Goal: Transaction & Acquisition: Purchase product/service

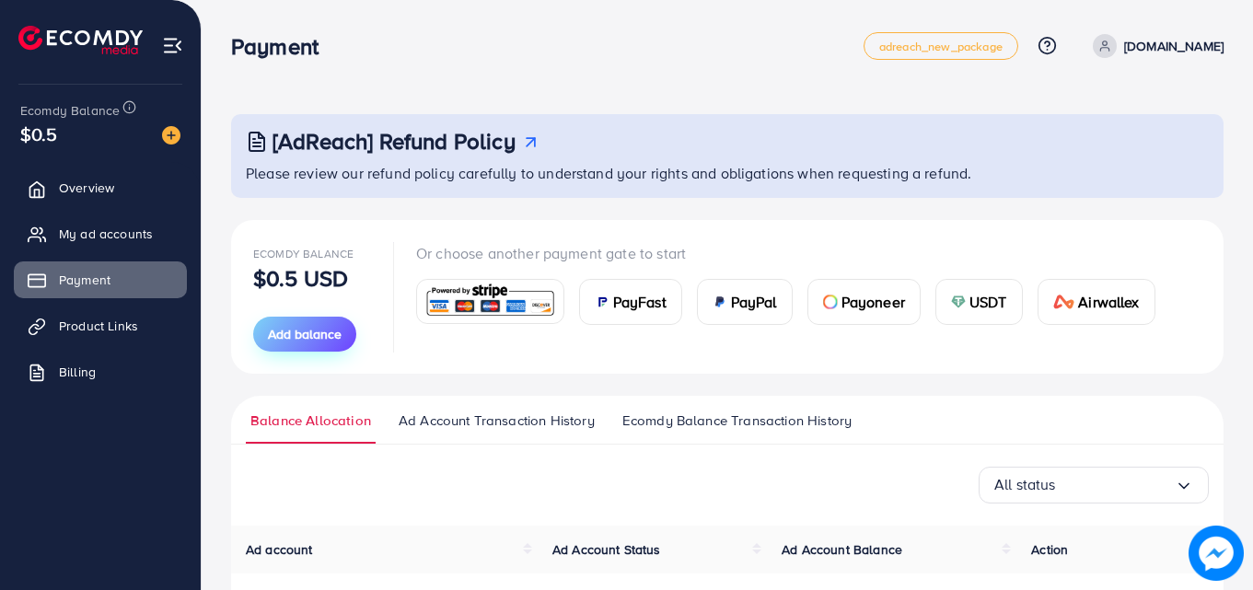
click at [313, 326] on span "Add balance" at bounding box center [305, 334] width 74 height 18
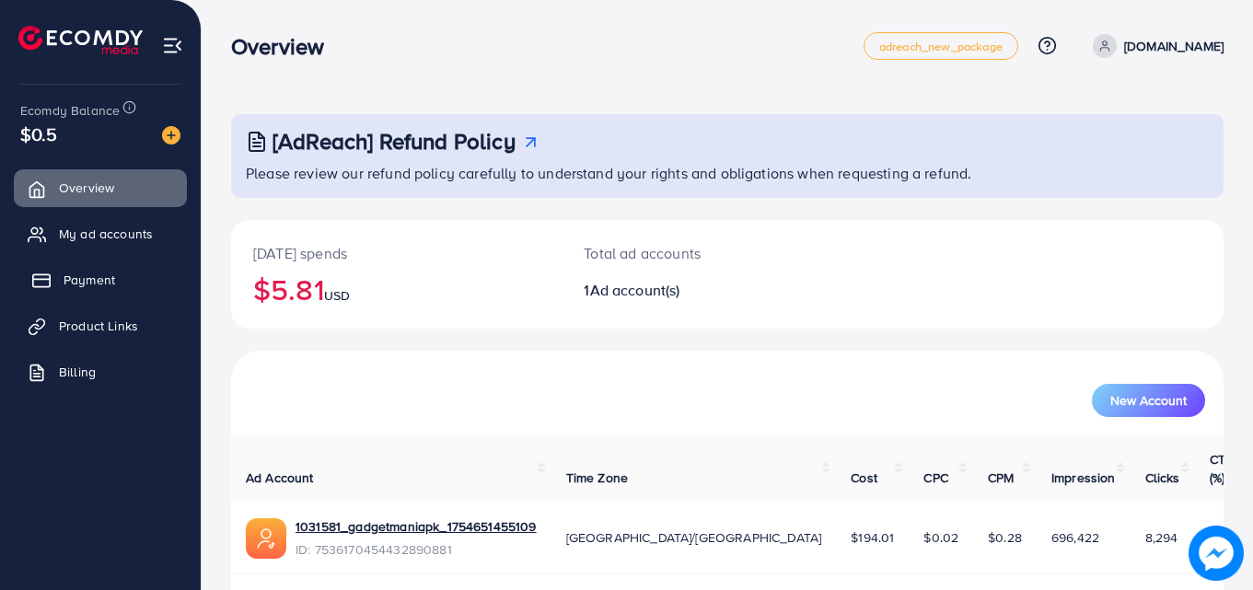
click at [119, 277] on link "Payment" at bounding box center [100, 279] width 173 height 37
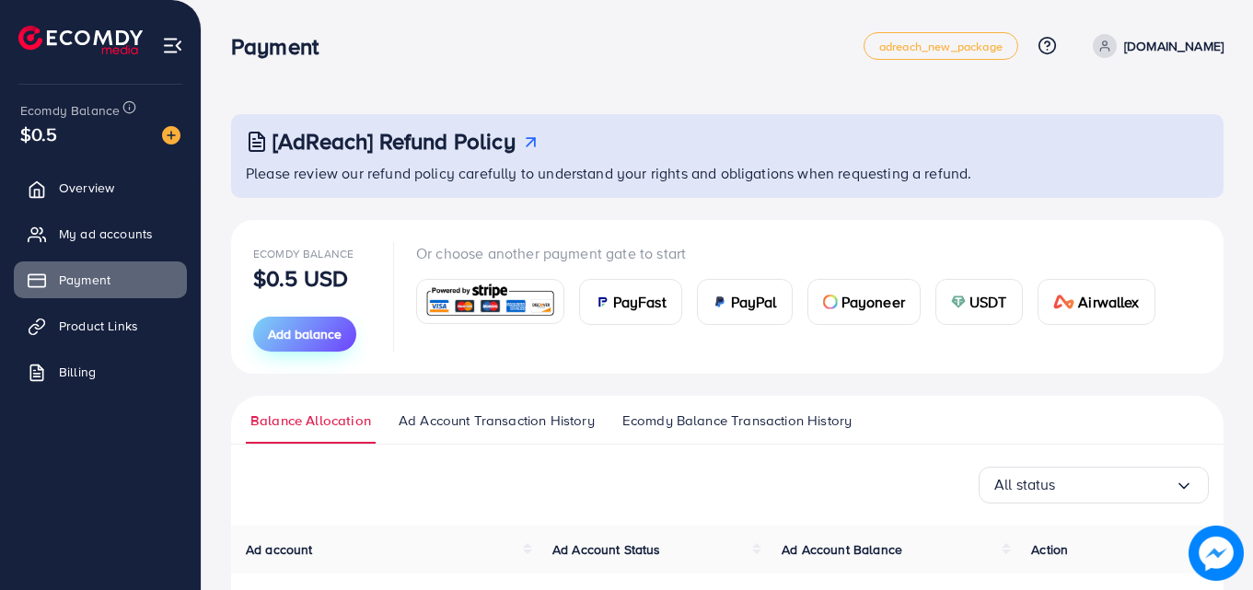
click at [318, 336] on span "Add balance" at bounding box center [305, 334] width 74 height 18
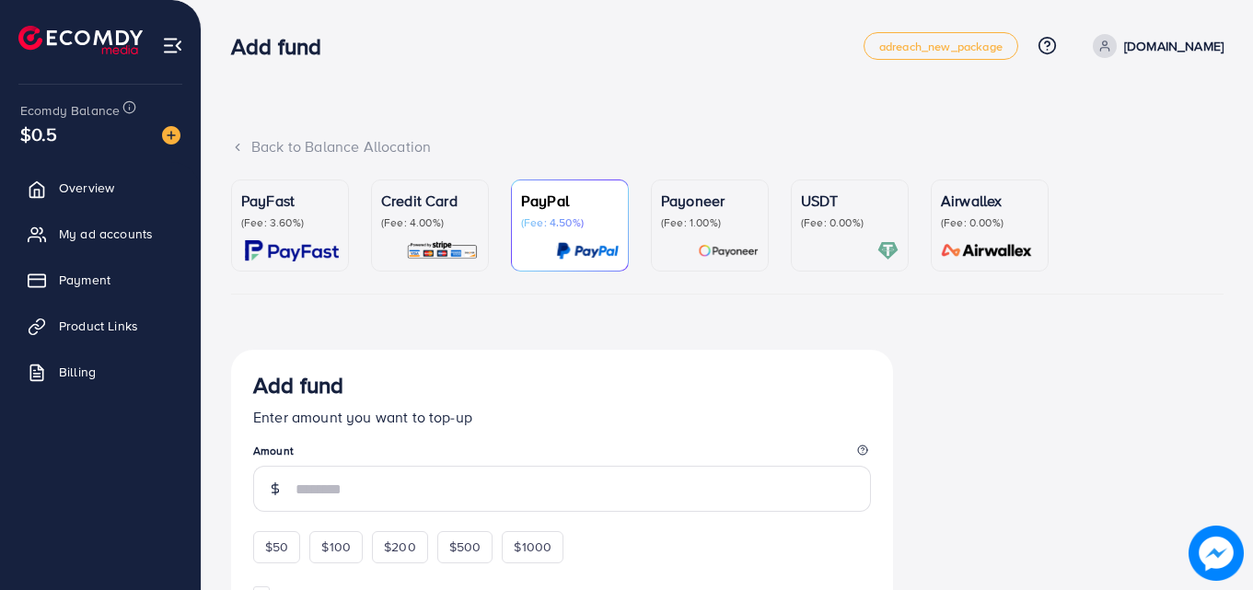
click at [387, 240] on div at bounding box center [430, 250] width 98 height 21
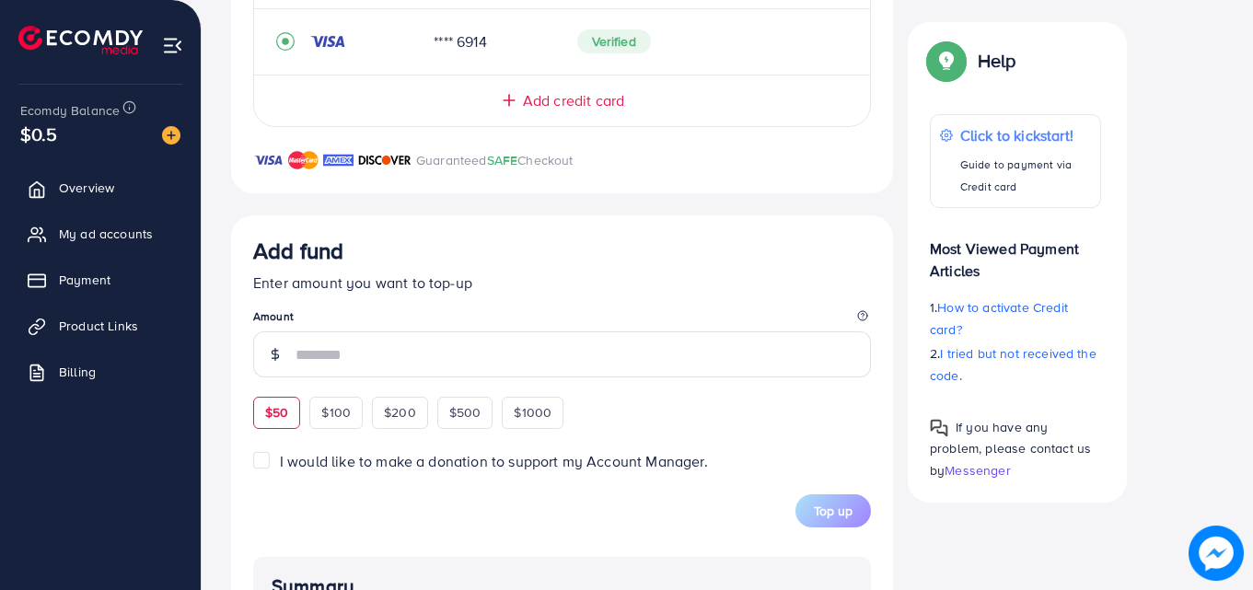
click at [290, 414] on div "$50" at bounding box center [276, 412] width 47 height 31
type input "**"
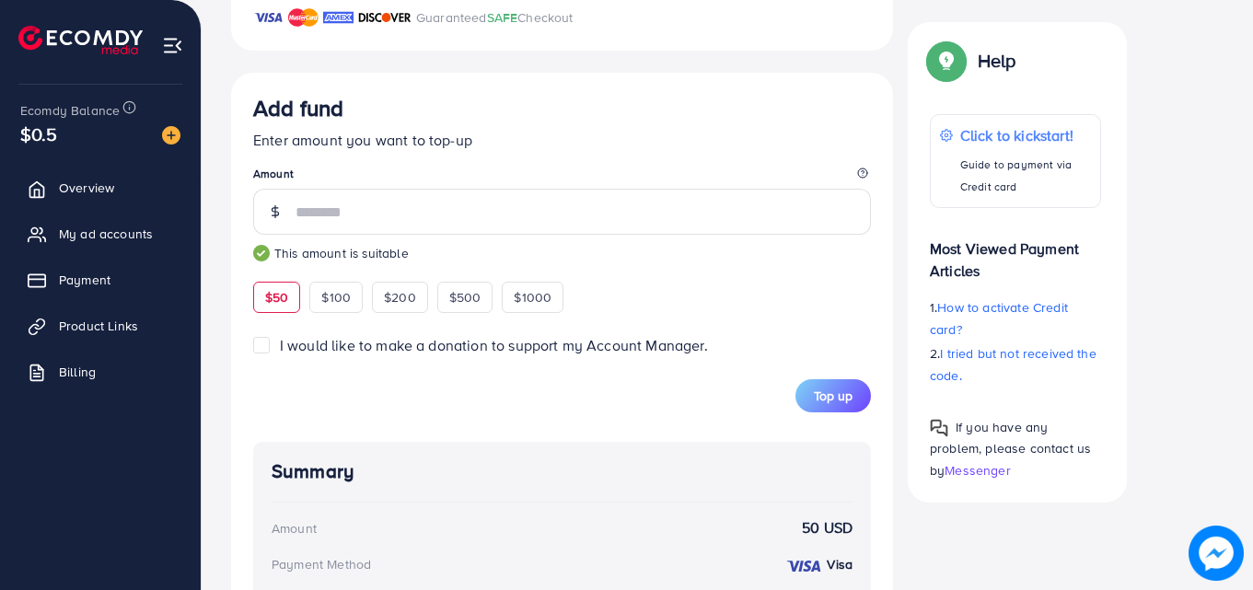
scroll to position [736, 0]
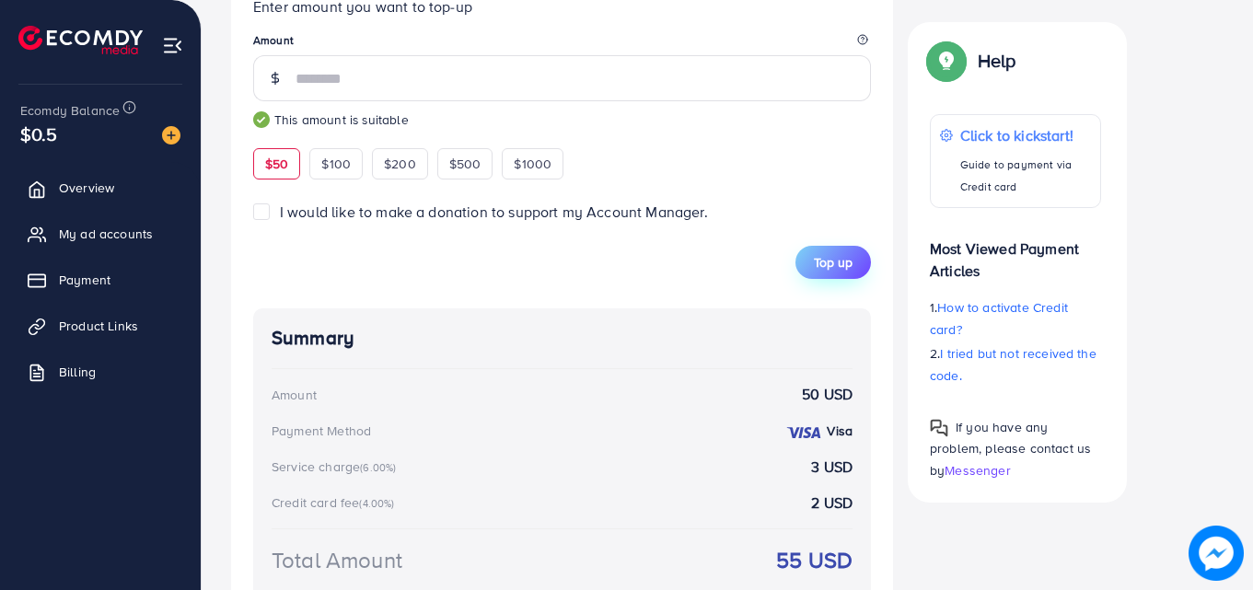
click at [817, 270] on span "Top up" at bounding box center [833, 262] width 39 height 18
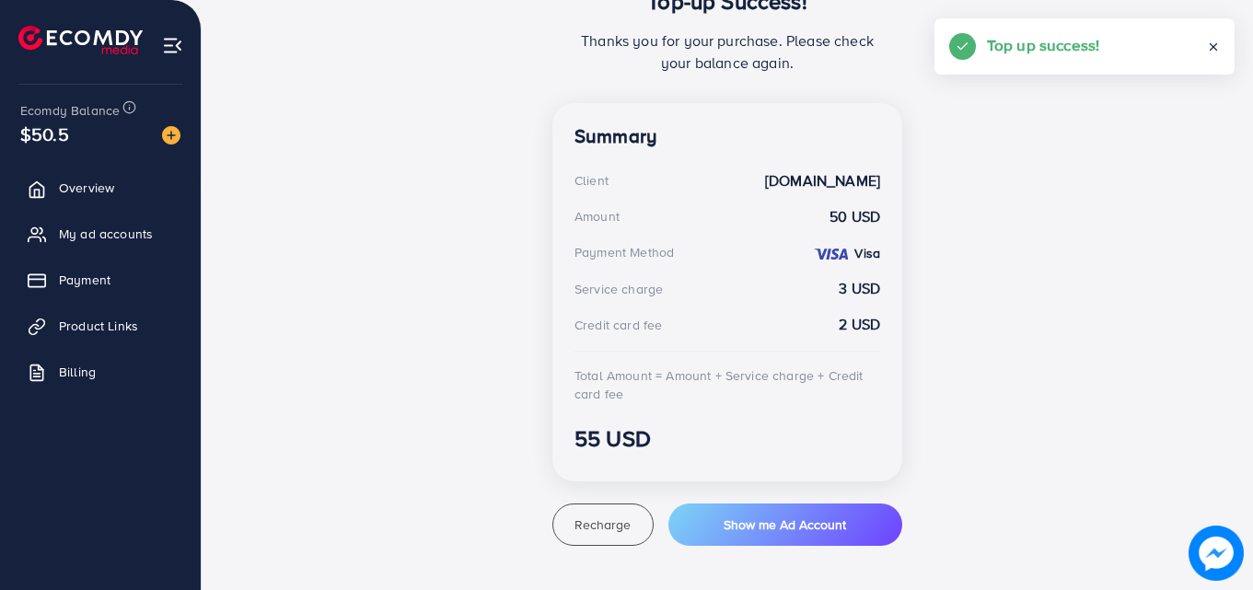
scroll to position [433, 0]
click at [128, 278] on link "Payment" at bounding box center [100, 279] width 173 height 37
